Goal: Task Accomplishment & Management: Manage account settings

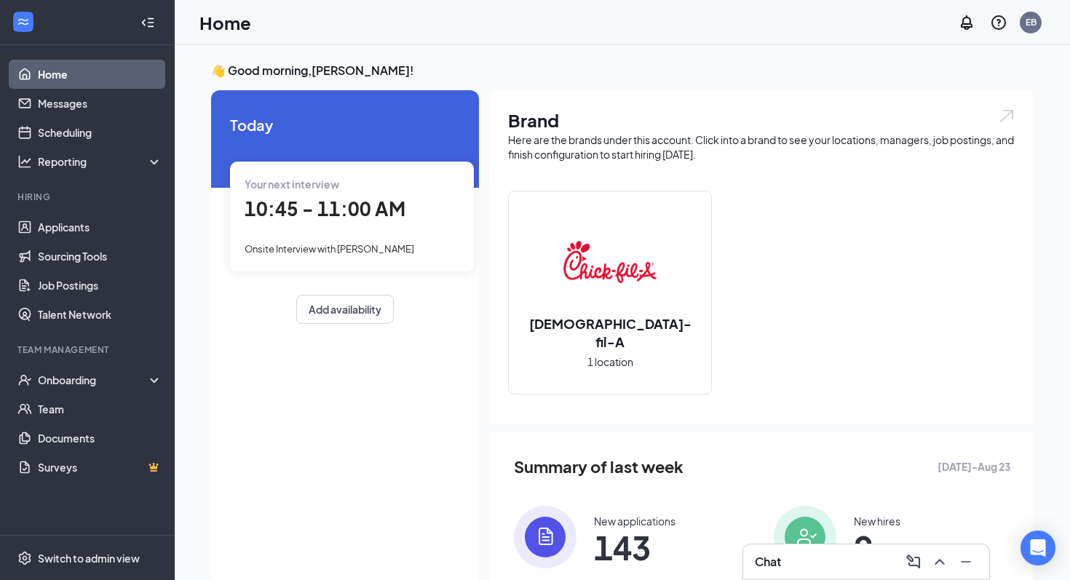
scroll to position [130, 0]
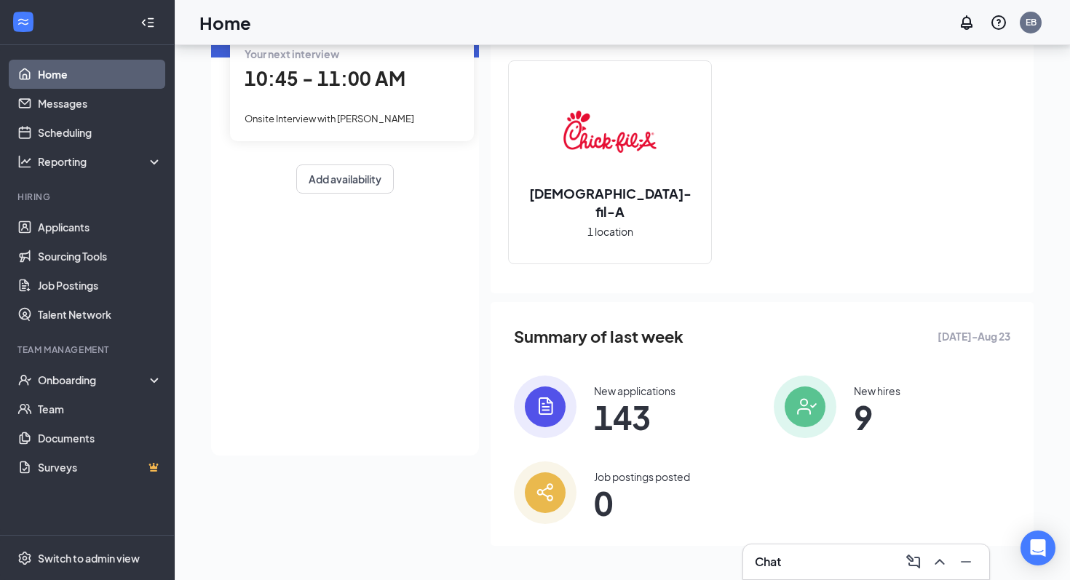
click at [618, 405] on span "143" at bounding box center [635, 417] width 82 height 26
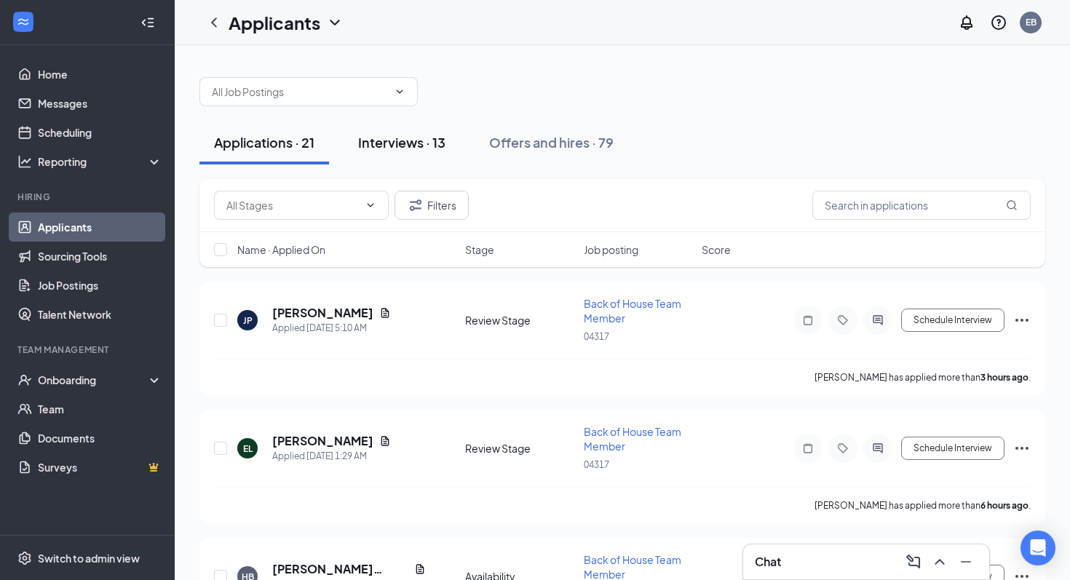
click at [425, 133] on div "Interviews · 13" at bounding box center [401, 142] width 87 height 18
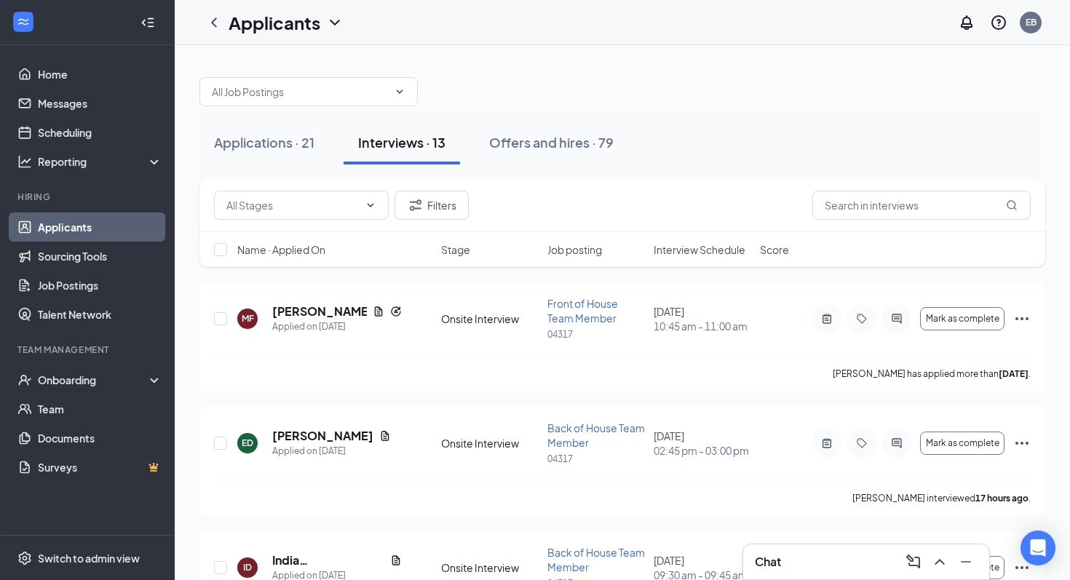
click at [698, 253] on span "Interview Schedule" at bounding box center [700, 249] width 92 height 15
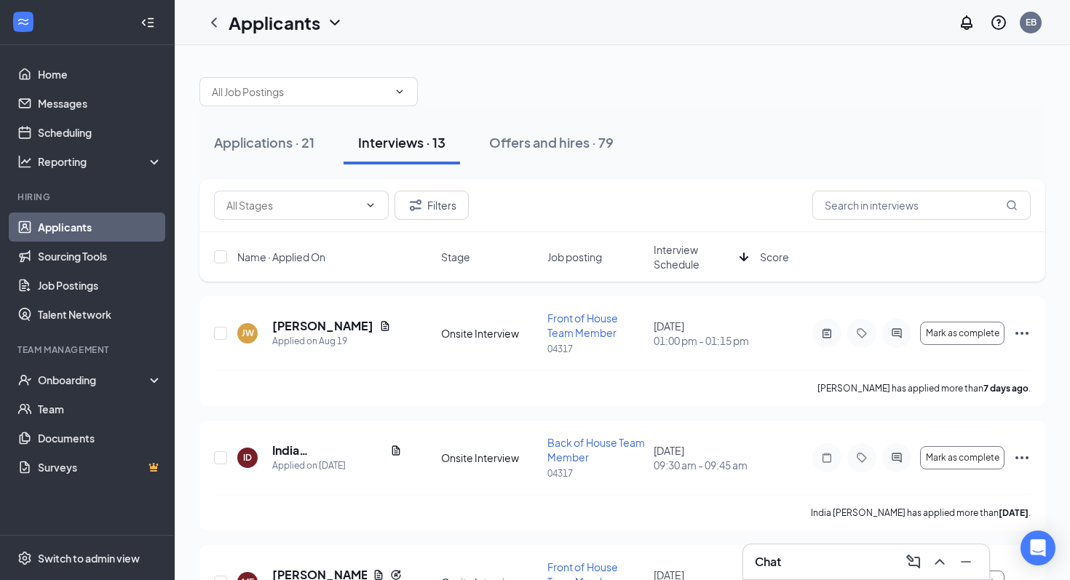
click at [698, 253] on span "Interview Schedule" at bounding box center [694, 256] width 80 height 29
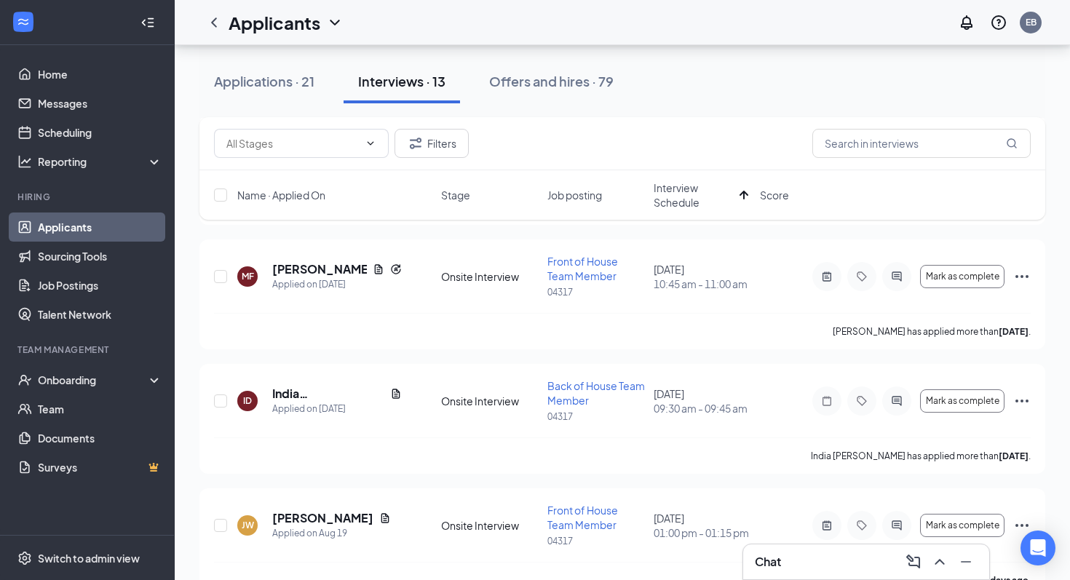
scroll to position [1169, 0]
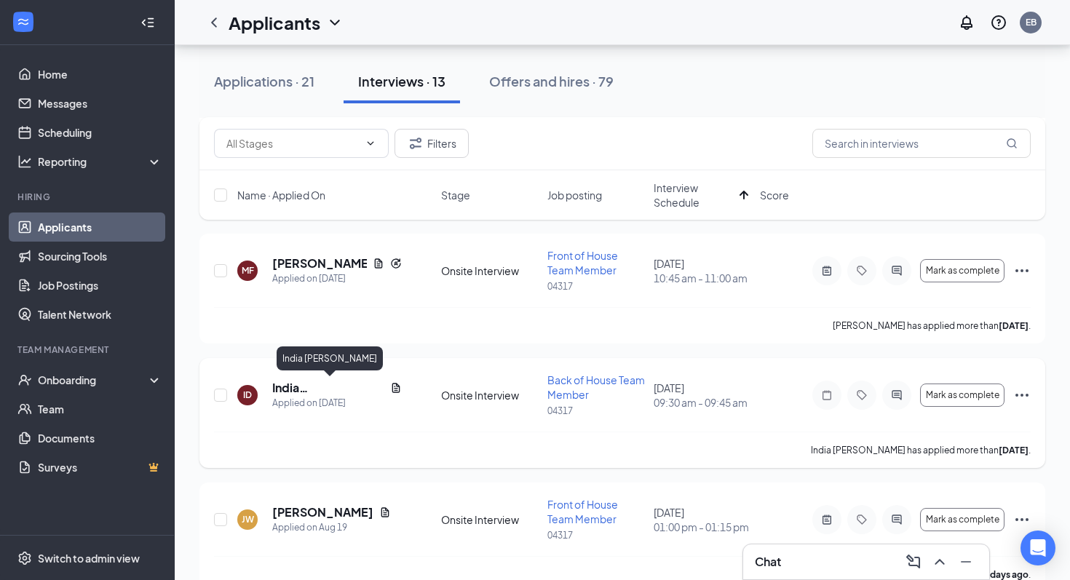
click at [294, 389] on h5 "India [PERSON_NAME]" at bounding box center [328, 388] width 112 height 16
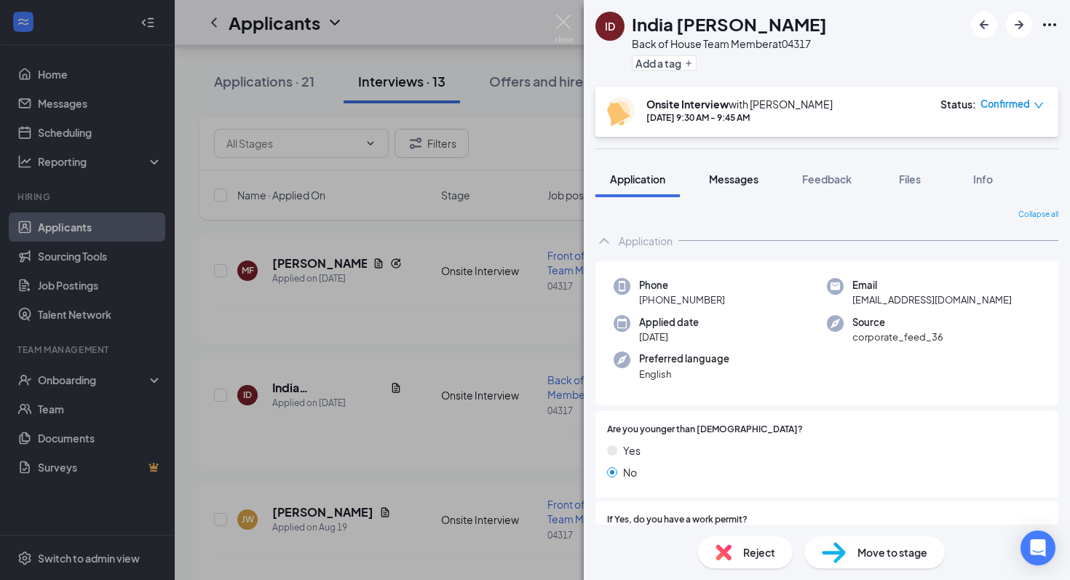
click at [748, 176] on span "Messages" at bounding box center [733, 179] width 49 height 13
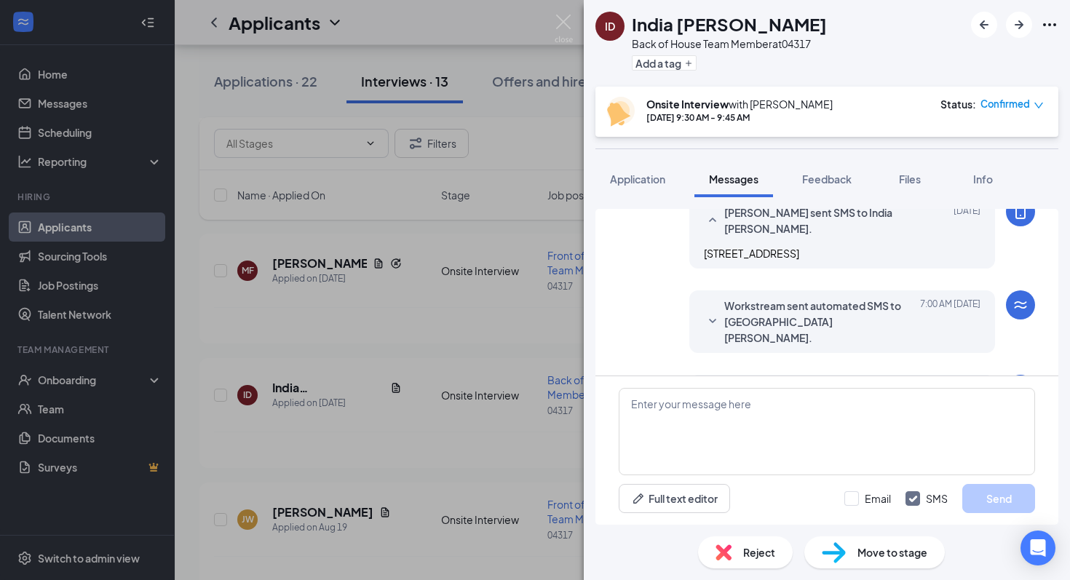
scroll to position [263, 0]
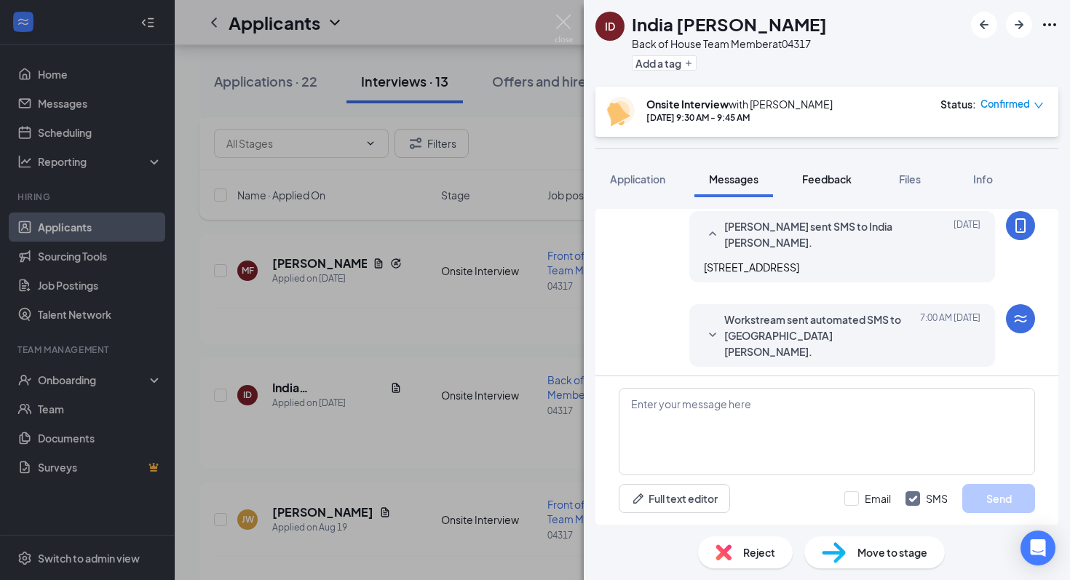
click at [832, 177] on span "Feedback" at bounding box center [826, 179] width 49 height 13
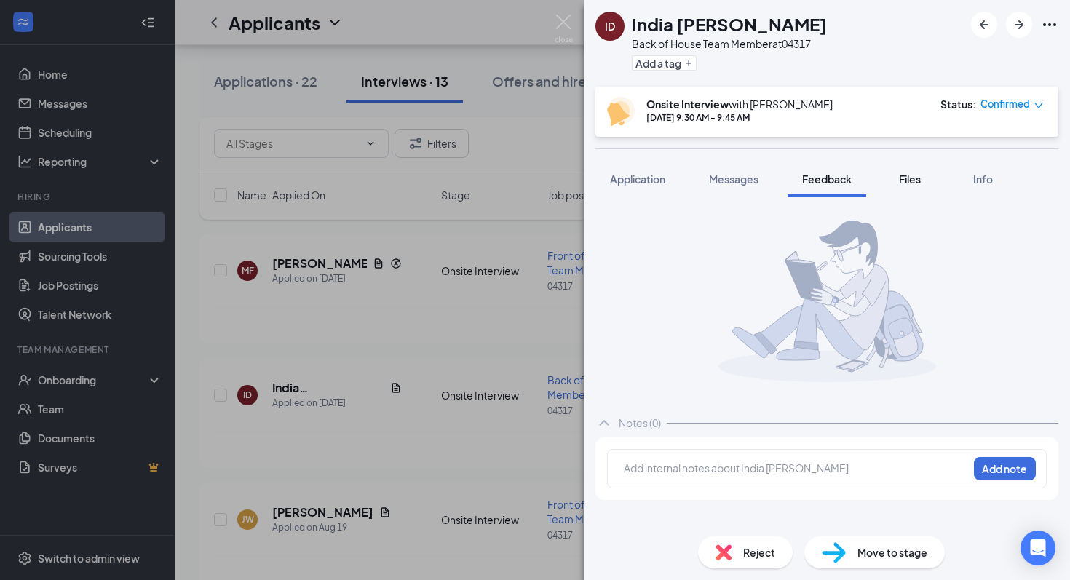
click at [911, 181] on span "Files" at bounding box center [910, 179] width 22 height 13
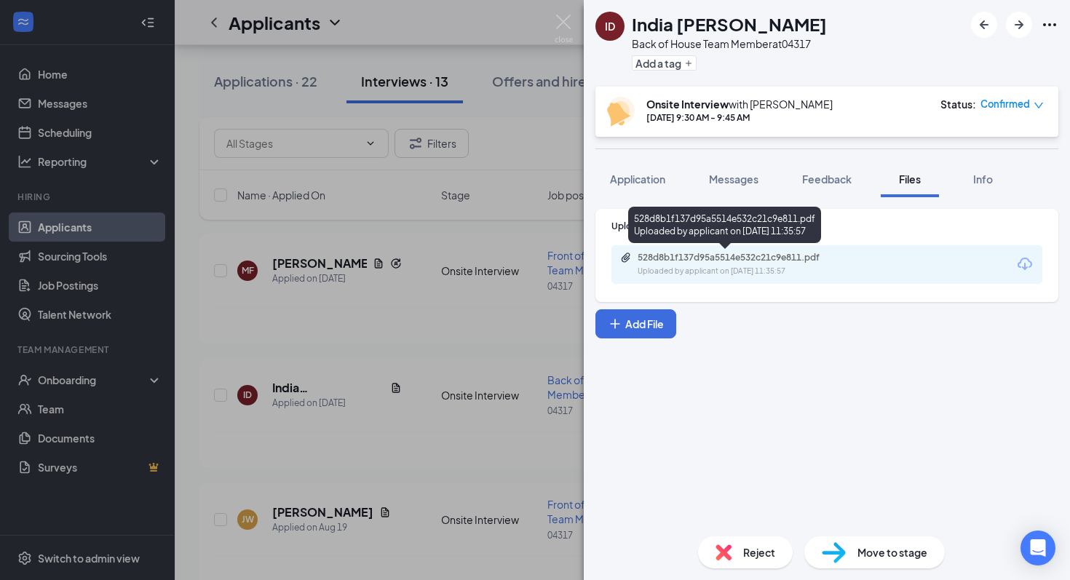
click at [809, 253] on div "528d8b1f137d95a5514e532c21c9e811.pdf" at bounding box center [740, 258] width 204 height 12
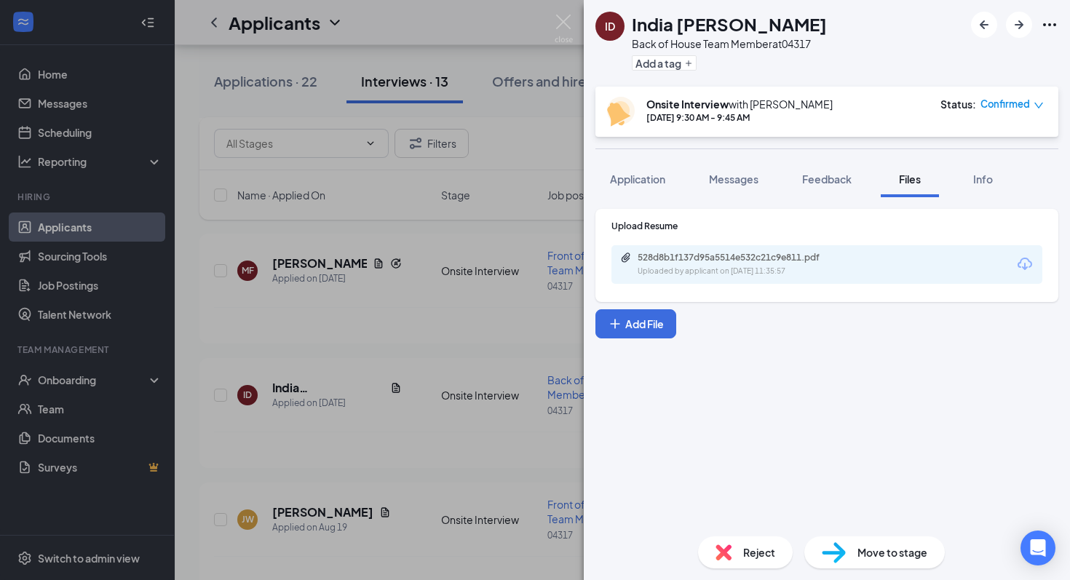
click at [1036, 106] on icon "down" at bounding box center [1038, 106] width 9 height 6
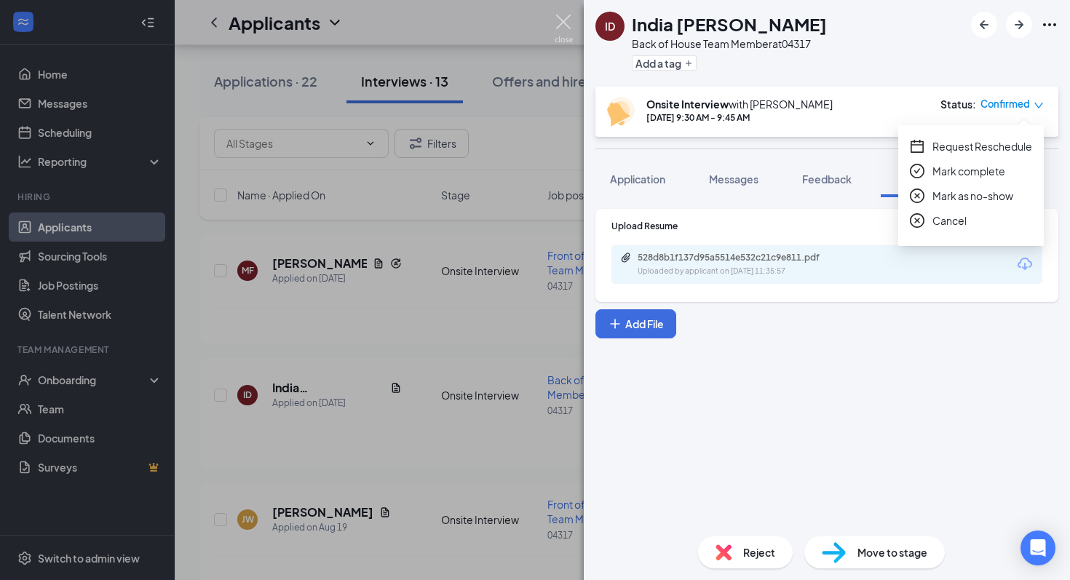
click at [563, 23] on img at bounding box center [564, 29] width 18 height 28
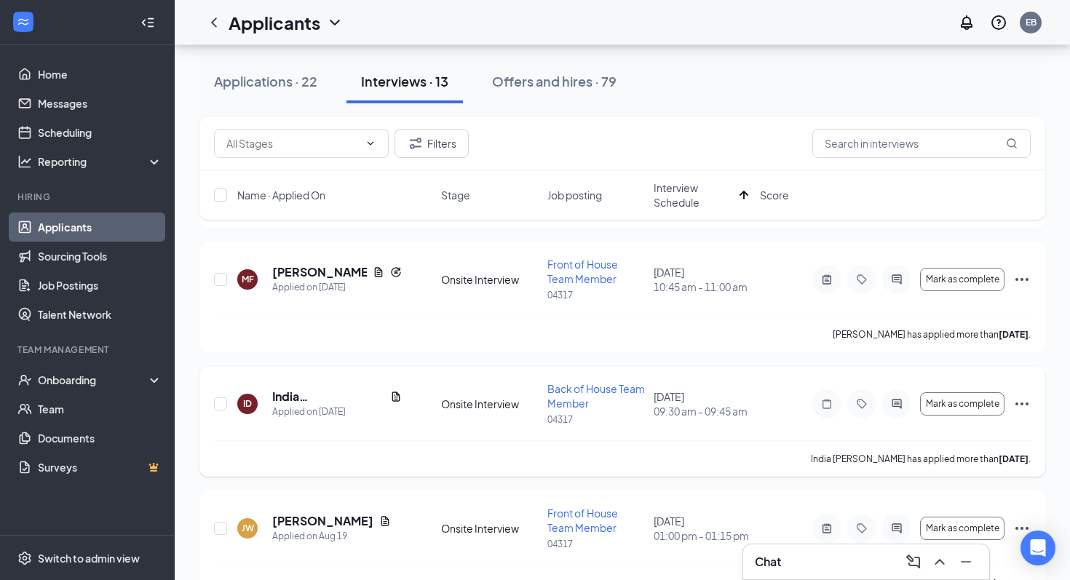
scroll to position [1157, 0]
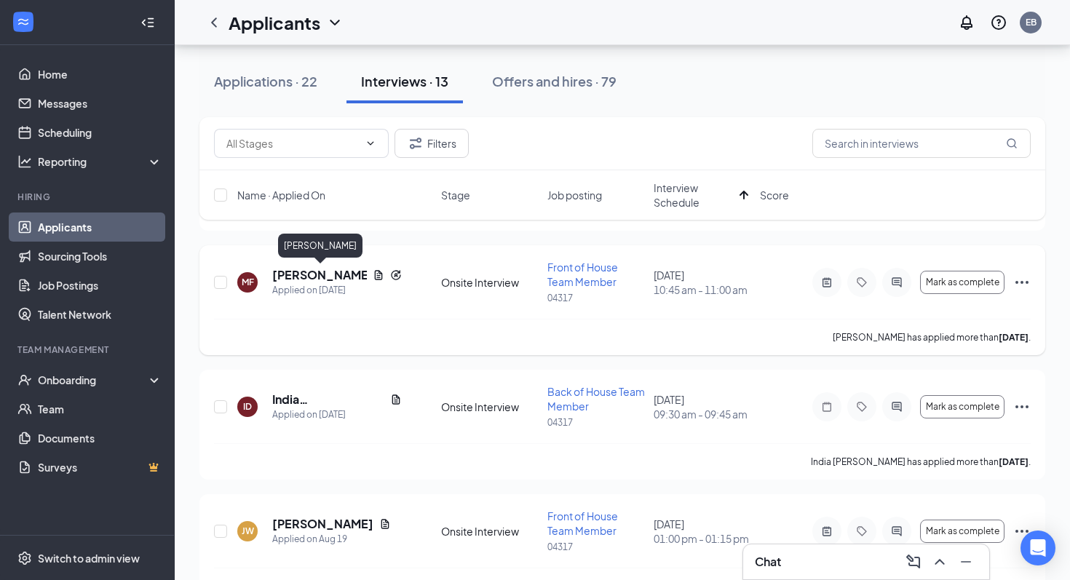
click at [309, 274] on h5 "[PERSON_NAME]" at bounding box center [319, 275] width 95 height 16
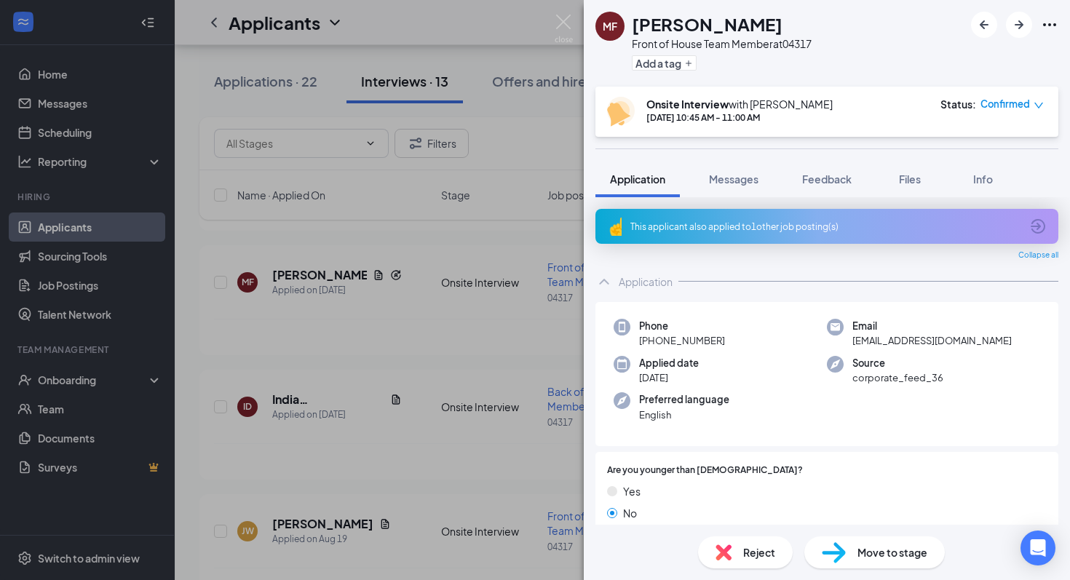
click at [889, 225] on div "This applicant also applied to 1 other job posting(s)" at bounding box center [825, 227] width 390 height 12
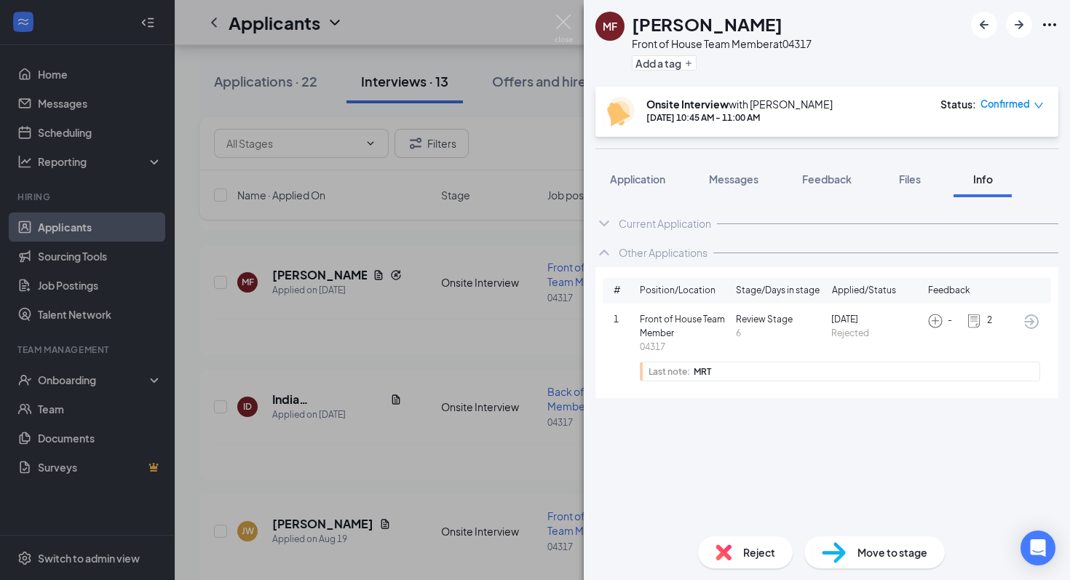
click at [978, 317] on img at bounding box center [974, 321] width 16 height 16
click at [744, 374] on div "MRT" at bounding box center [864, 371] width 340 height 9
click at [1031, 322] on icon "ArrowCircle" at bounding box center [1031, 321] width 15 height 15
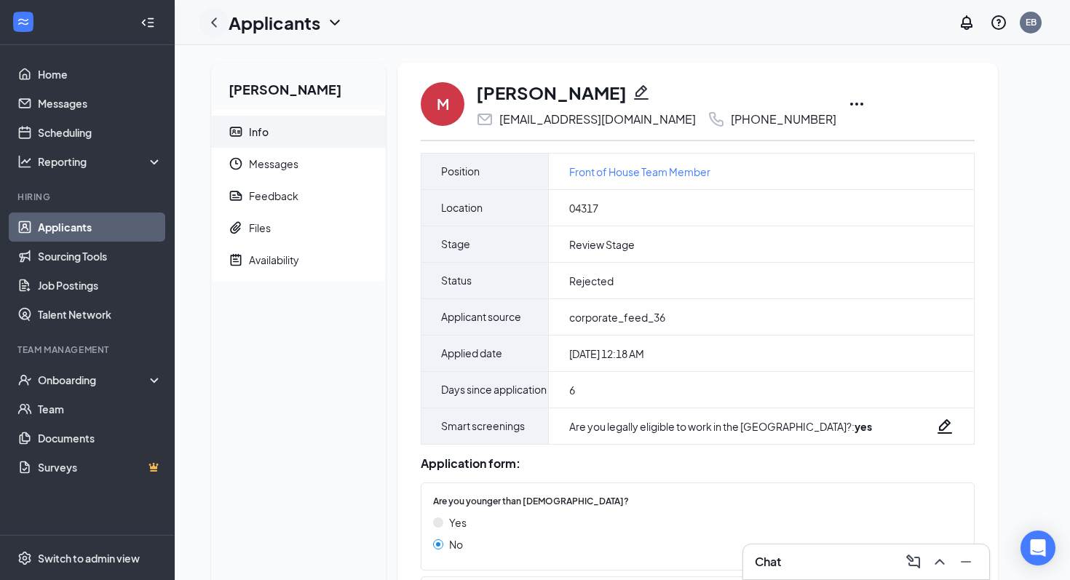
click at [210, 17] on icon "ChevronLeft" at bounding box center [213, 22] width 17 height 17
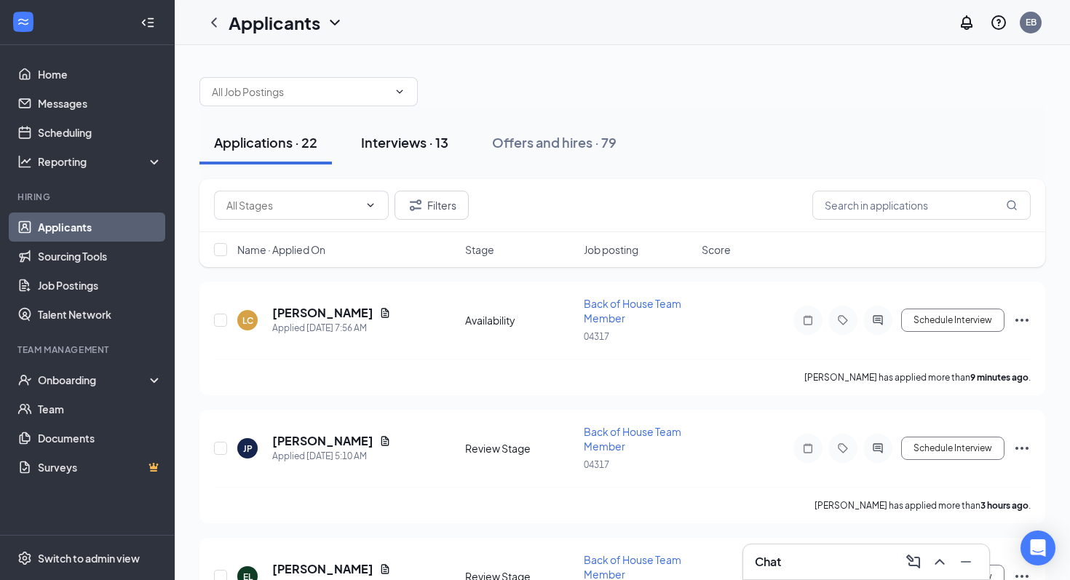
click at [429, 140] on div "Interviews · 13" at bounding box center [404, 142] width 87 height 18
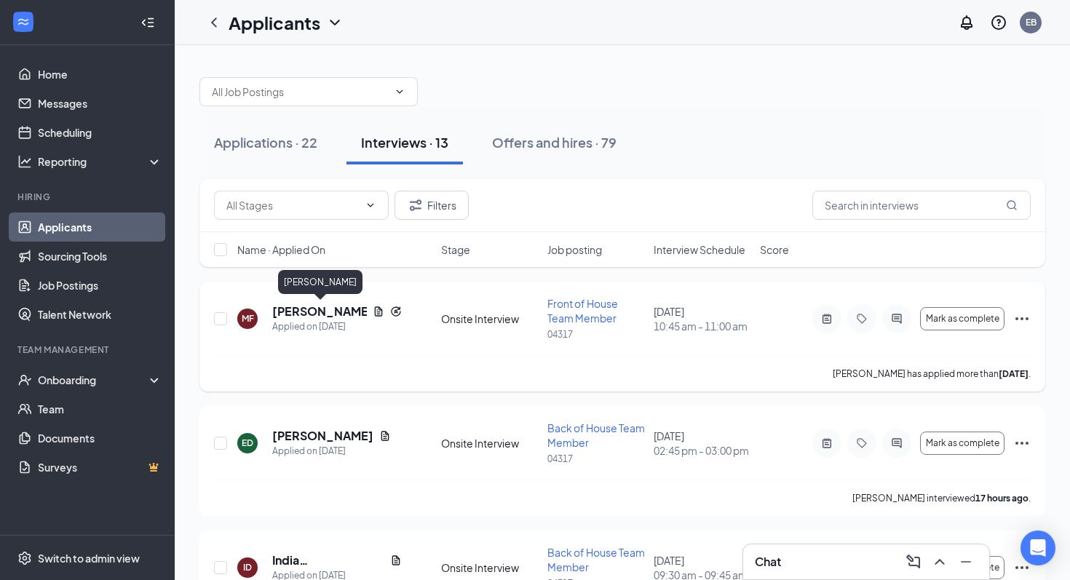
click at [309, 312] on h5 "[PERSON_NAME]" at bounding box center [319, 312] width 95 height 16
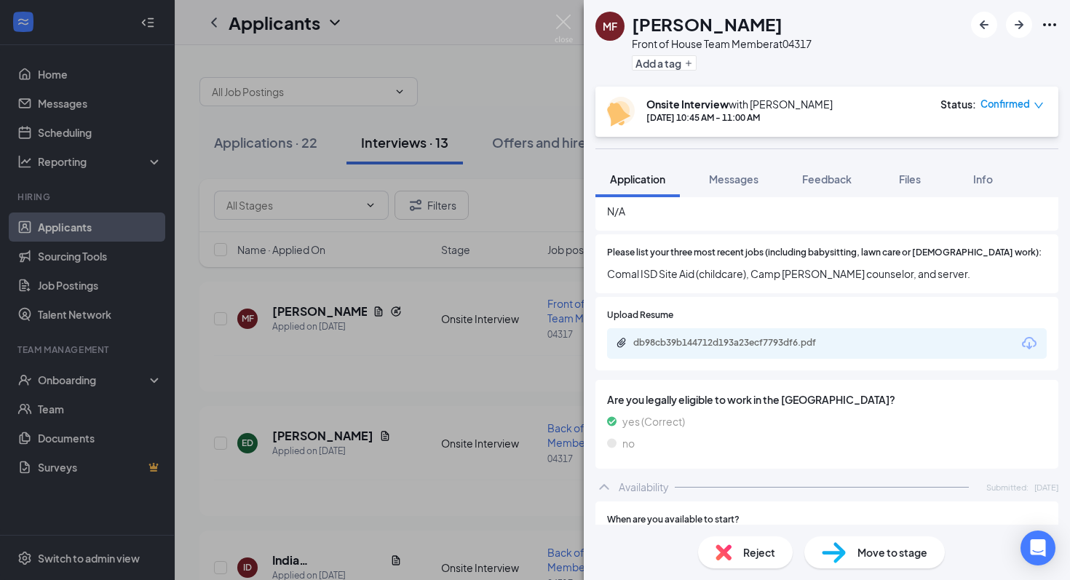
scroll to position [565, 0]
click at [762, 336] on div "db98cb39b144712d193a23ecf7793df6.pdf" at bounding box center [735, 342] width 204 height 12
